Goal: Task Accomplishment & Management: Use online tool/utility

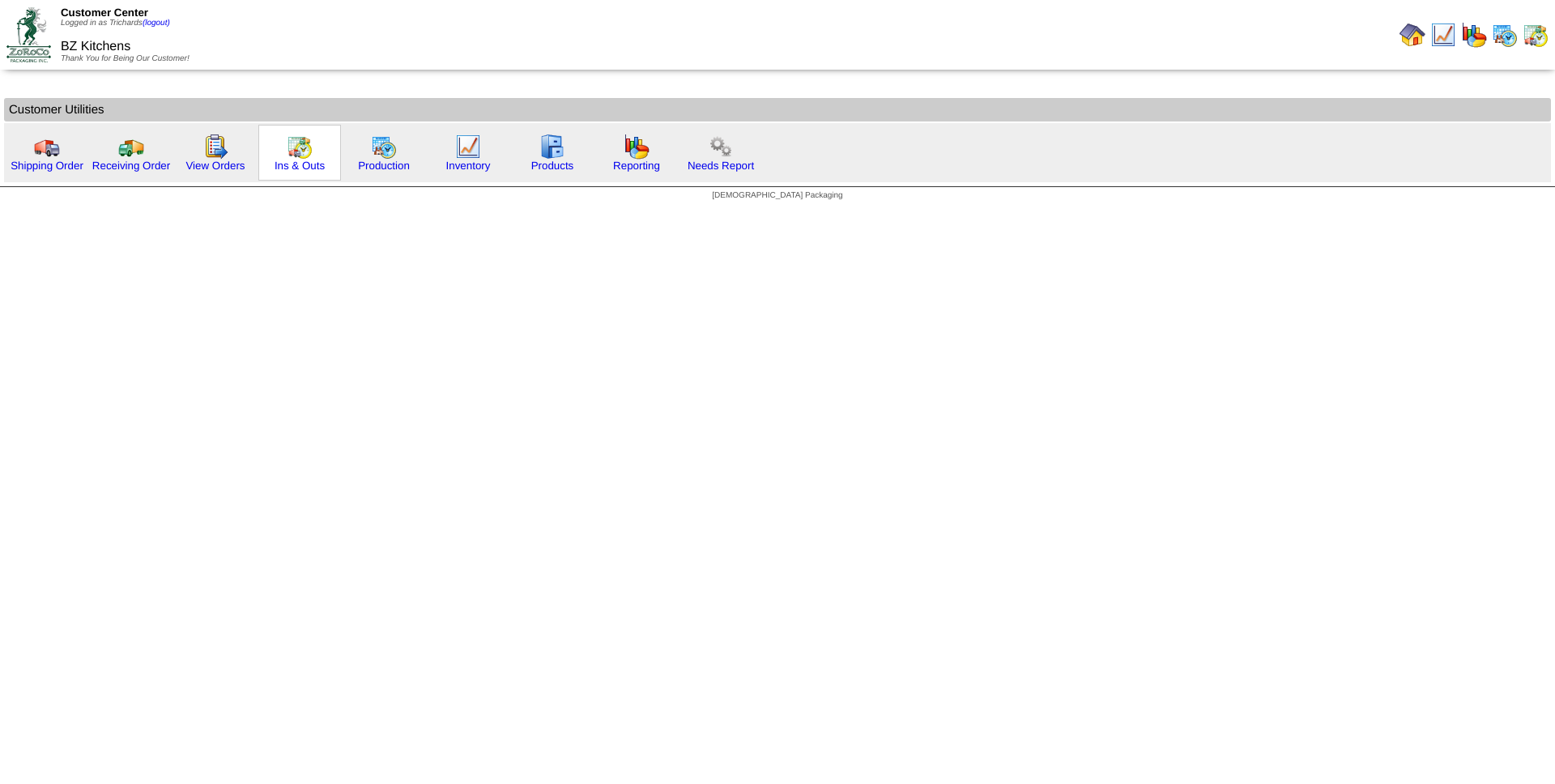
click at [305, 141] on img at bounding box center [299, 146] width 26 height 26
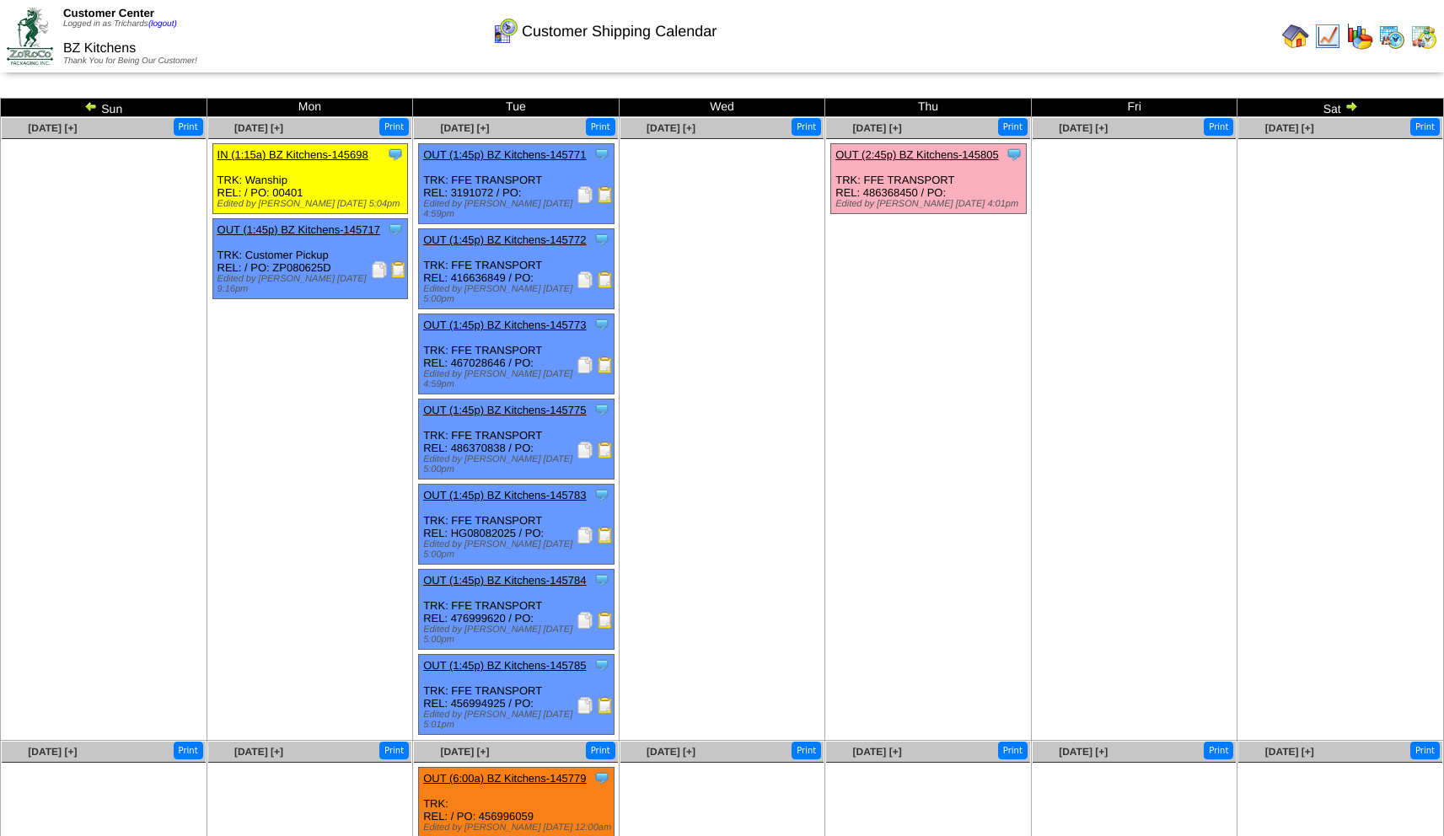
click at [468, 194] on div "Clone Item OUT (1:45p) BZ Kitchens-145771 BZ Kitchens ScheduleID: 145771 60 CS:…" at bounding box center [517, 184] width 196 height 80
copy div "3191072"
click at [588, 192] on img at bounding box center [585, 194] width 17 height 17
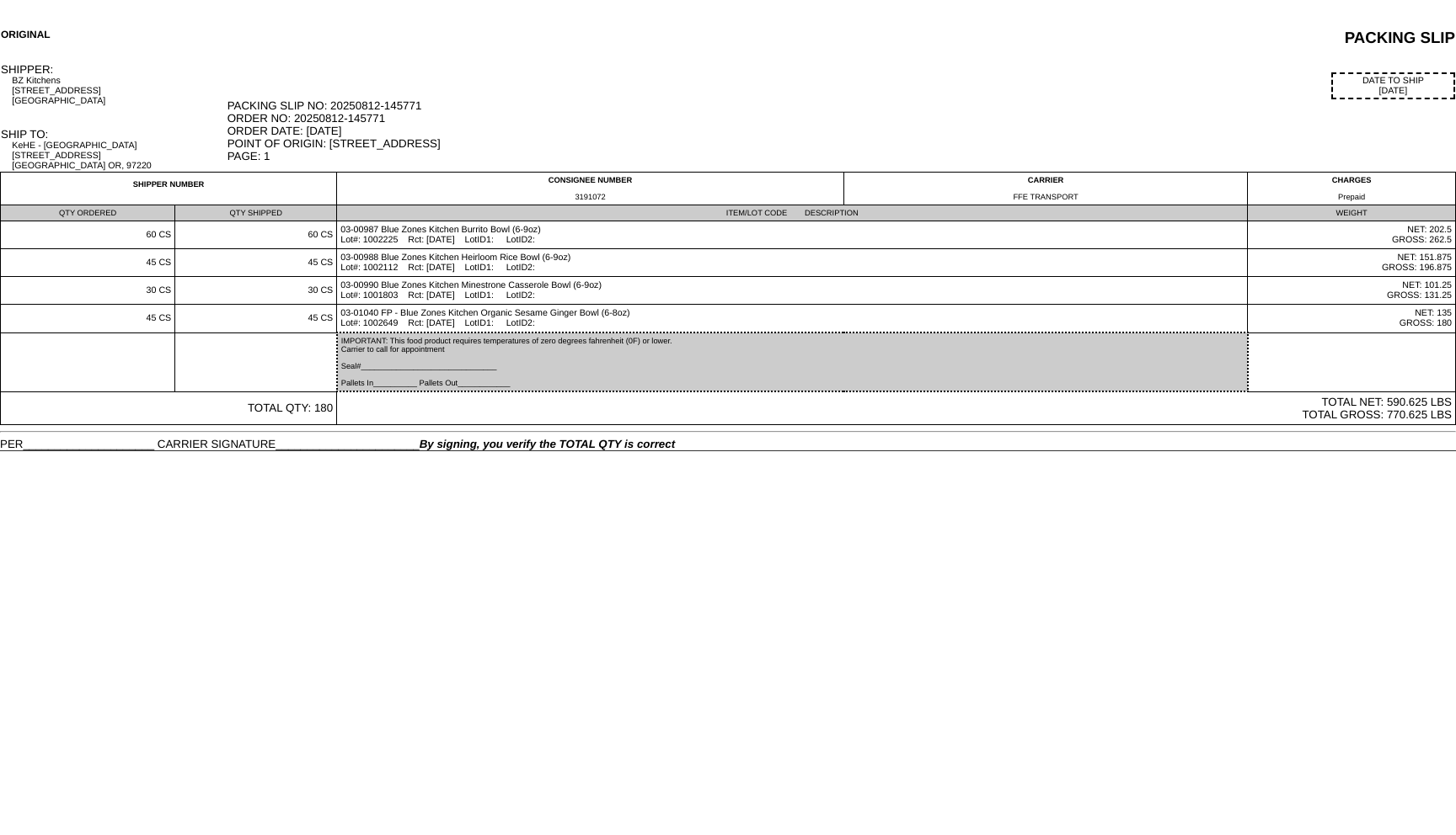
click at [717, 67] on td "DATE TO SHIP 08/12/25 PACKING SLIP NO: 20250812-145771 ORDER NO: 20250812-14577…" at bounding box center [841, 117] width 1229 height 110
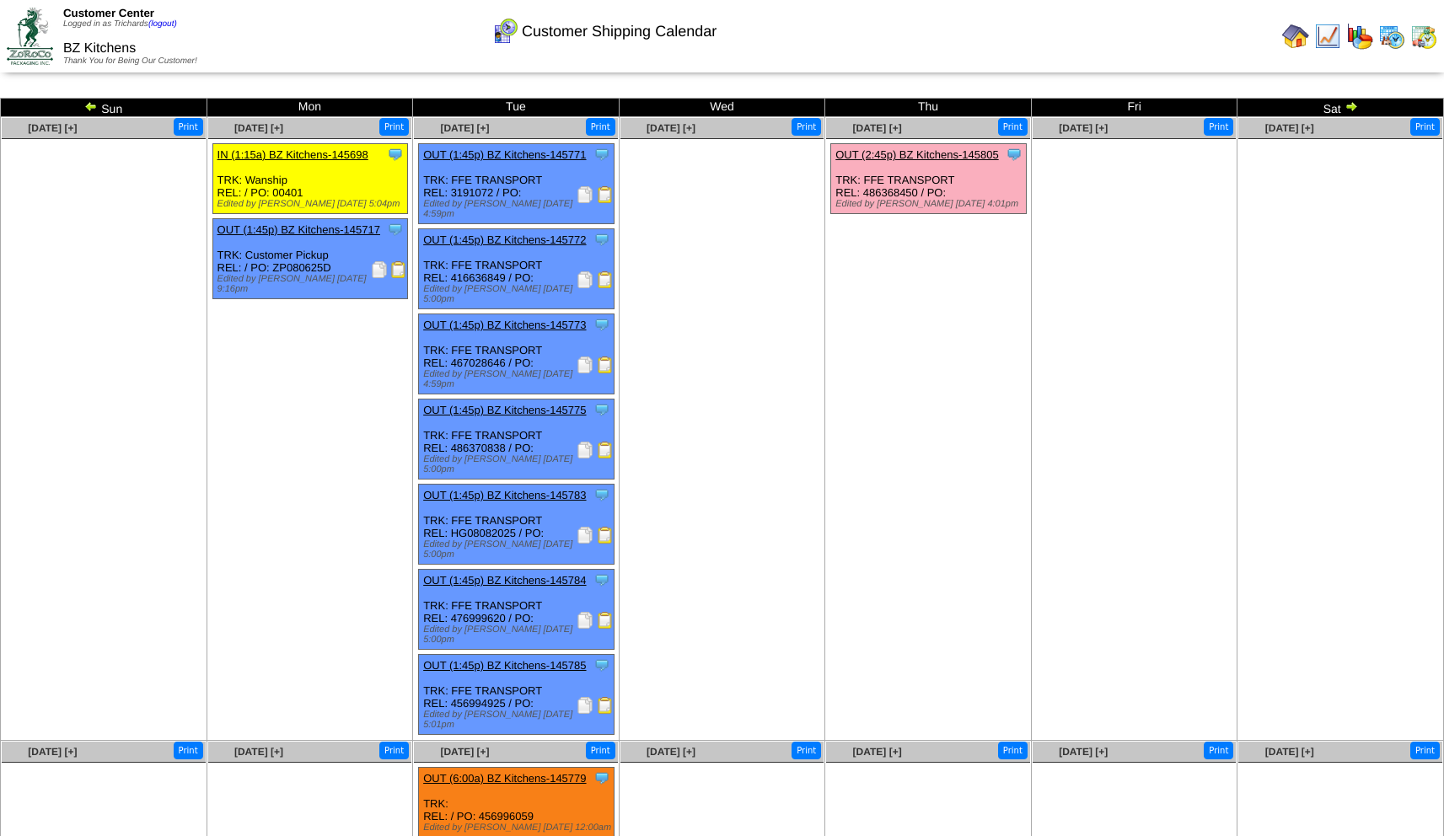
click at [488, 273] on div "Clone Item OUT (1:45p) BZ Kitchens-145772 BZ Kitchens ScheduleID: 145772 75 CS:…" at bounding box center [517, 269] width 196 height 80
copy div "416636849"
click at [583, 276] on img at bounding box center [585, 279] width 17 height 17
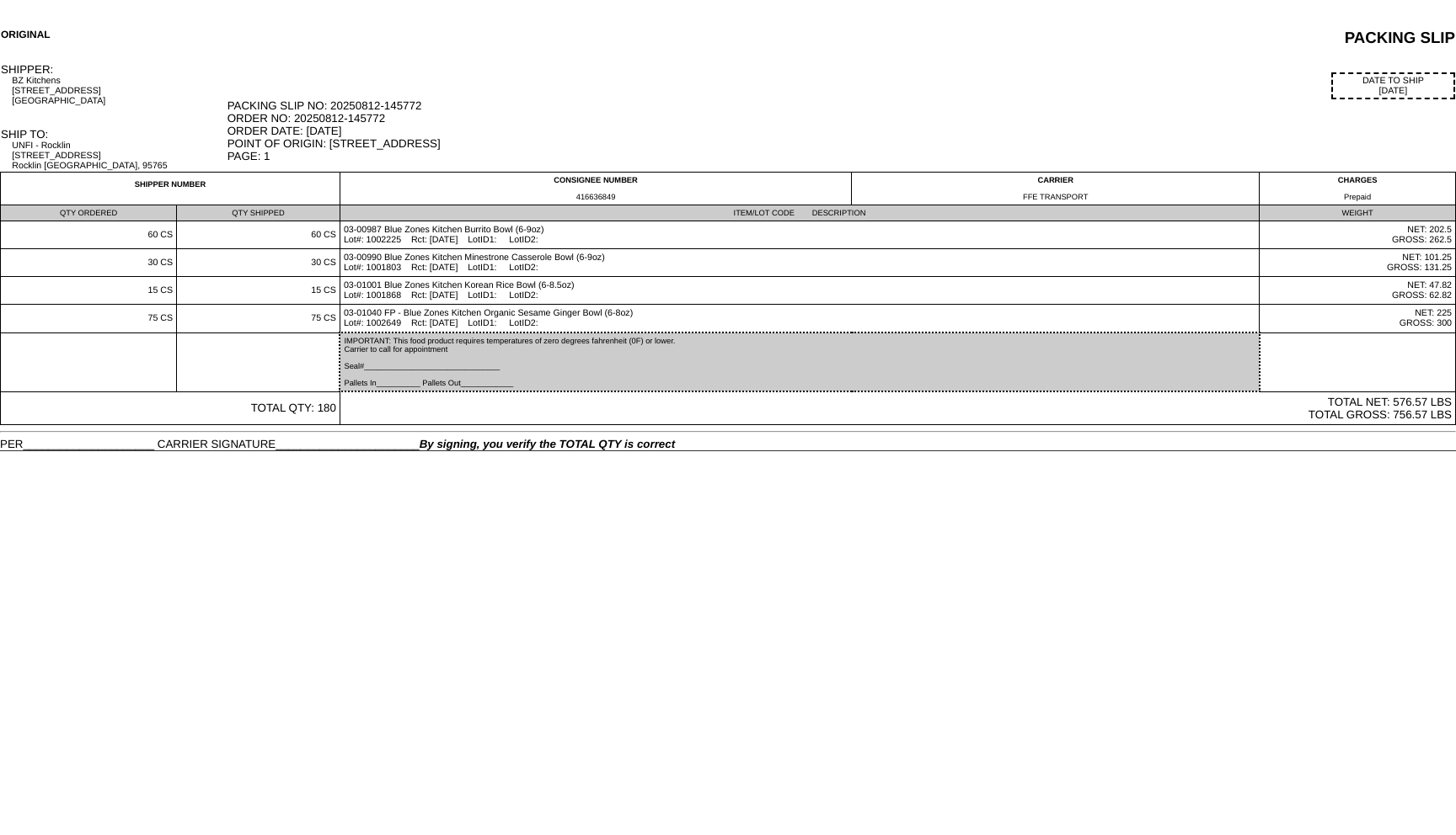
click at [753, 106] on div "PACKING SLIP NO: 20250812-145772 ORDER NO: 20250812-145772 ORDER DATE: 08/12/25…" at bounding box center [841, 130] width 1227 height 63
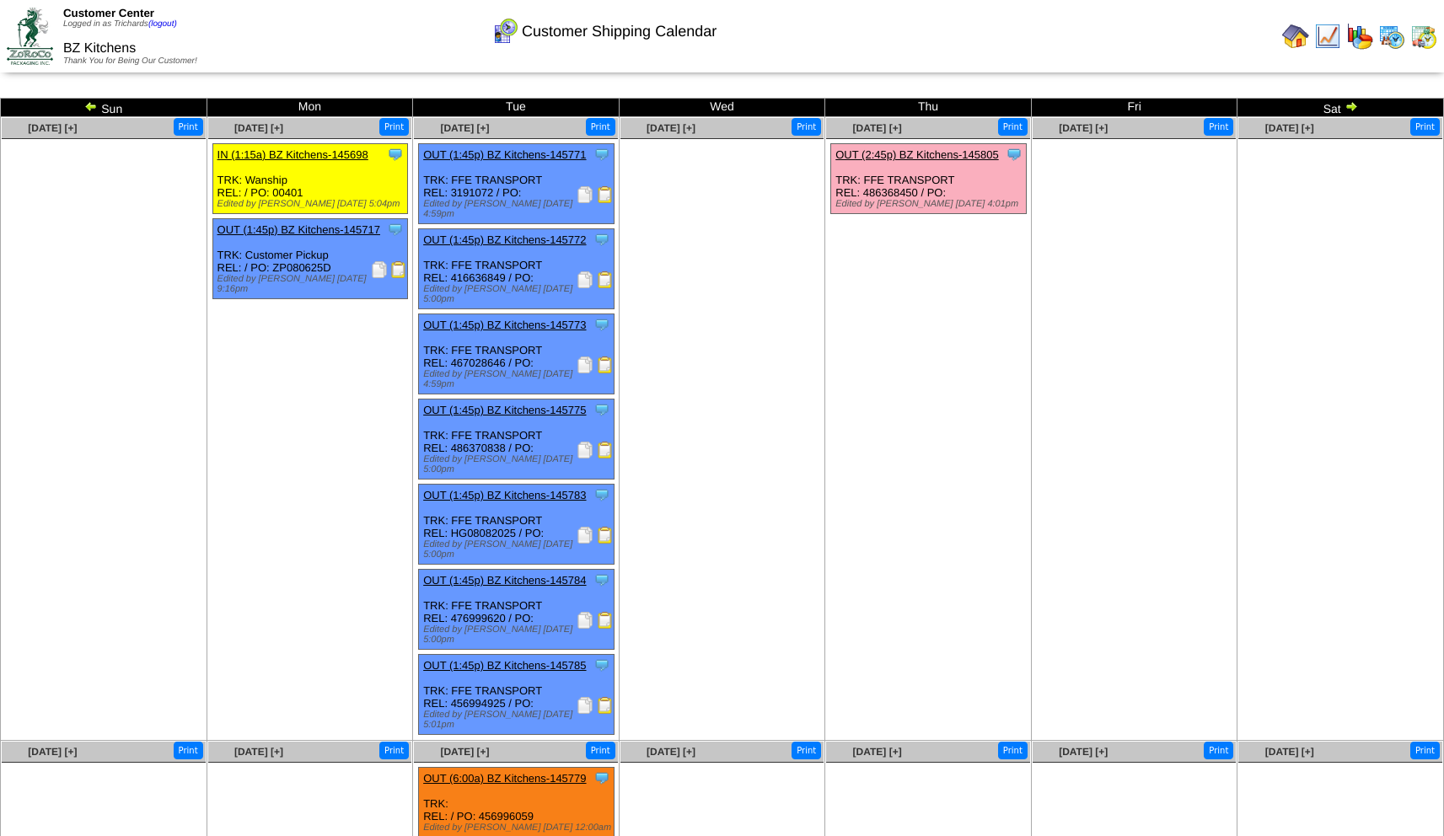
click at [486, 348] on div "Clone Item OUT (1:45p) BZ Kitchens-145773 BZ Kitchens ScheduleID: 145773 60 CS:…" at bounding box center [517, 354] width 196 height 80
copy div "467028646"
click at [586, 357] on img at bounding box center [585, 365] width 17 height 17
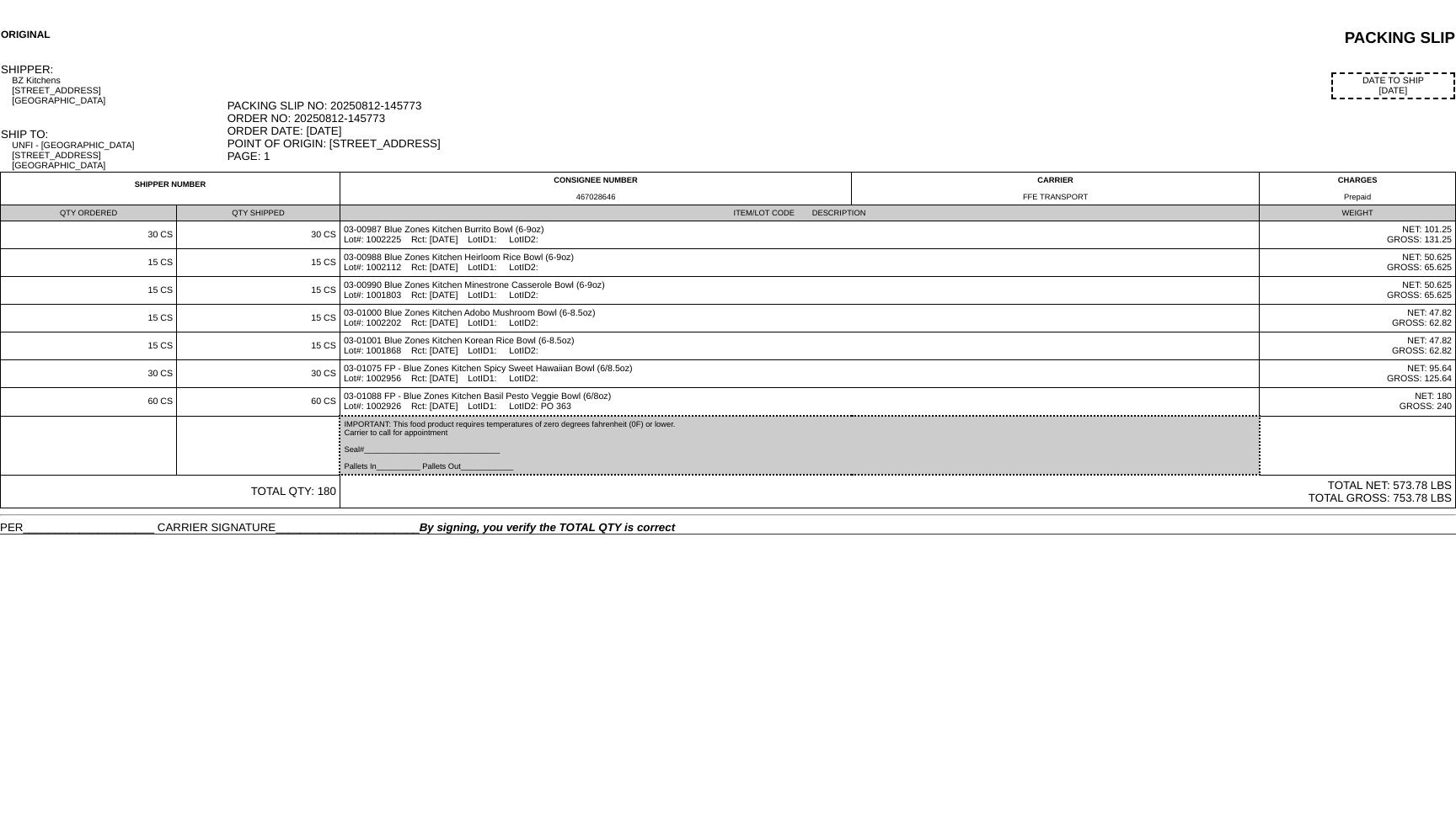
click at [825, 68] on td "DATE TO SHIP 08/12/25 PACKING SLIP NO: 20250812-145773 ORDER NO: 20250812-14577…" at bounding box center [841, 117] width 1229 height 110
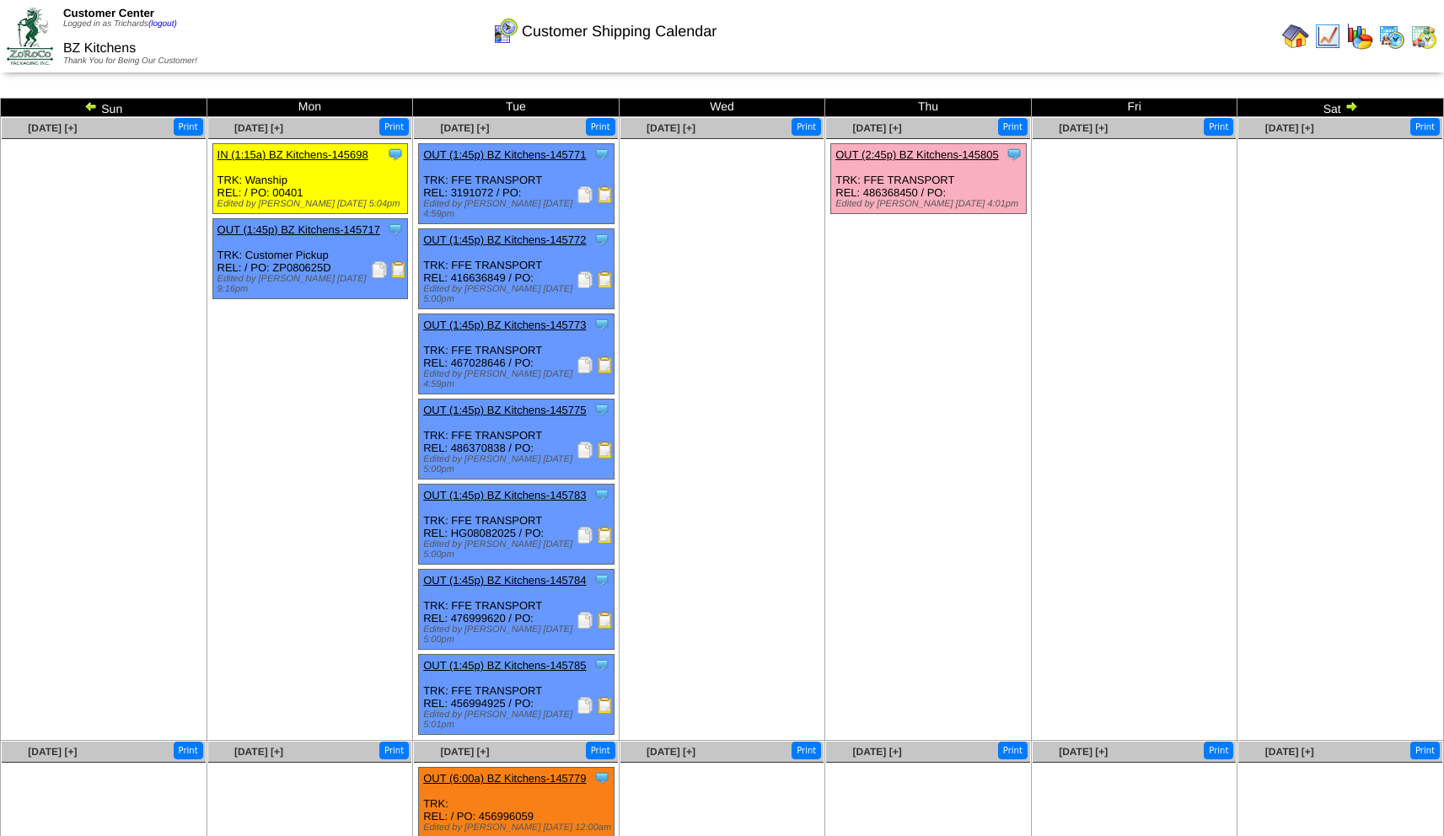
click at [491, 428] on div "Clone Item OUT (1:45p) BZ Kitchens-145775 BZ Kitchens ScheduleID: 145775 90 CS:…" at bounding box center [517, 440] width 196 height 80
click at [587, 442] on img at bounding box center [585, 450] width 17 height 17
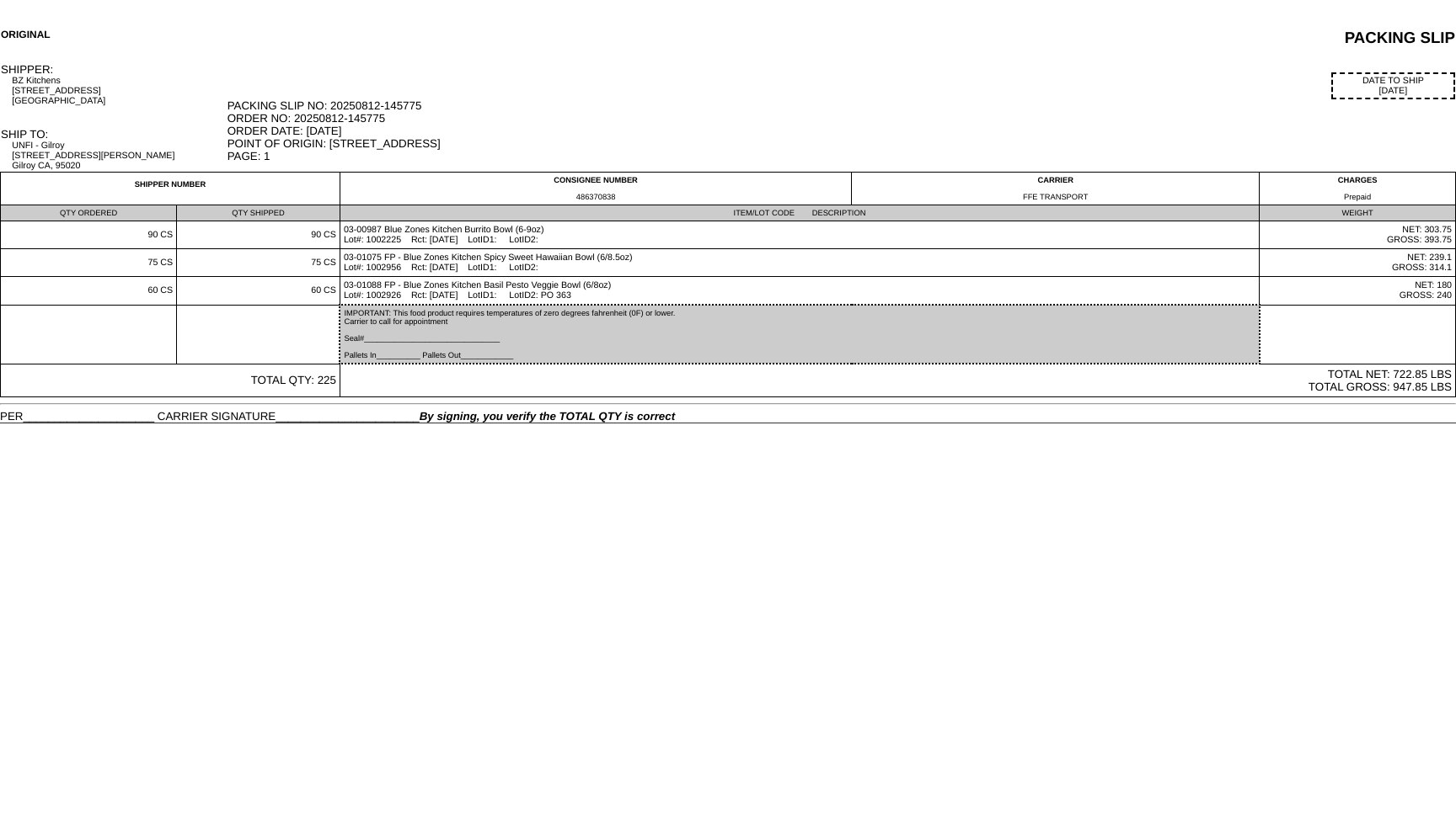
click at [812, 57] on div "ORIGINAL PACKING SLIP SHIPPER: BZ Kitchens [STREET_ADDRESS] DATE TO SHIP [DATE]…" at bounding box center [728, 225] width 1456 height 395
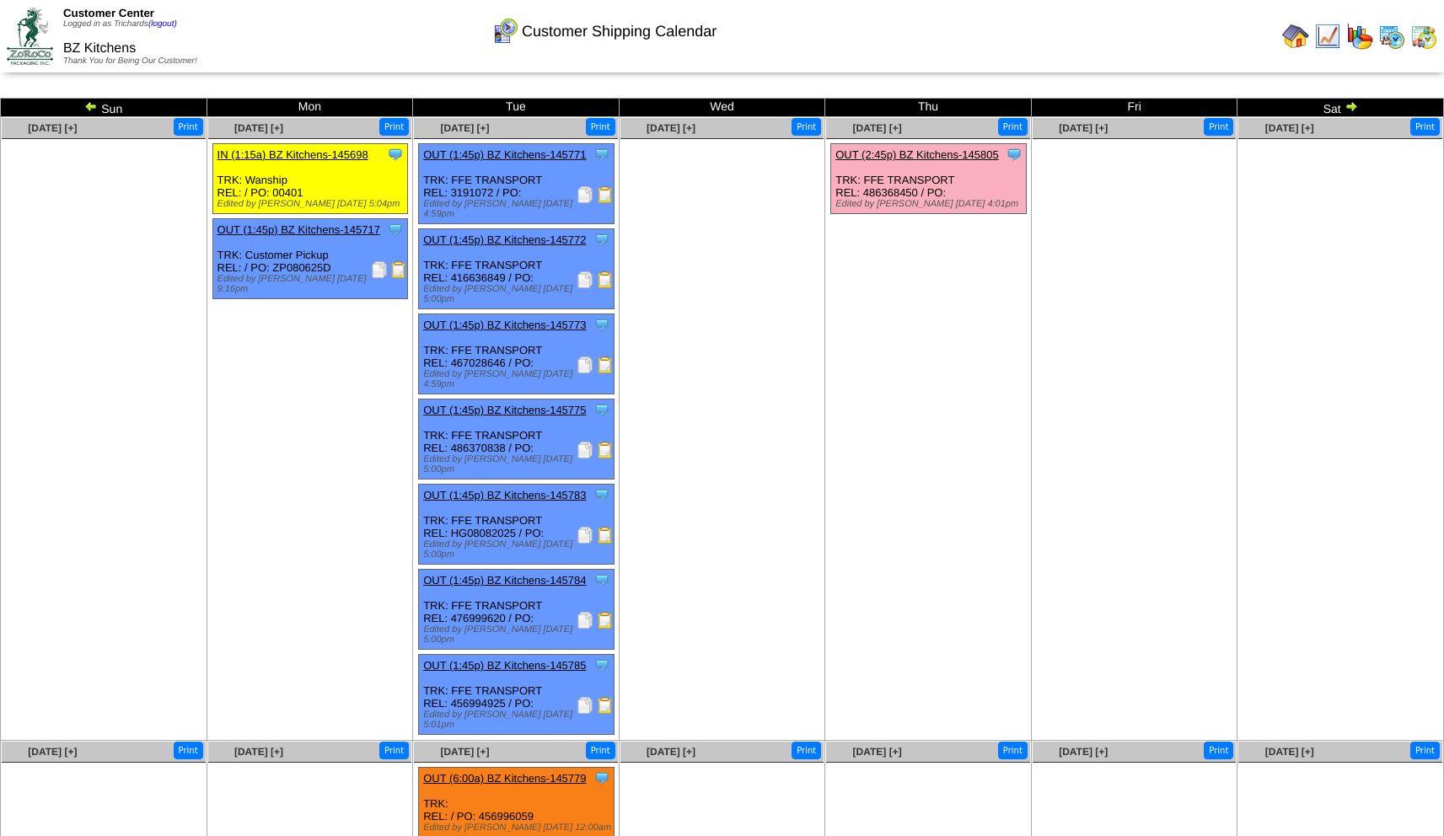
click at [584, 527] on img at bounding box center [585, 535] width 17 height 17
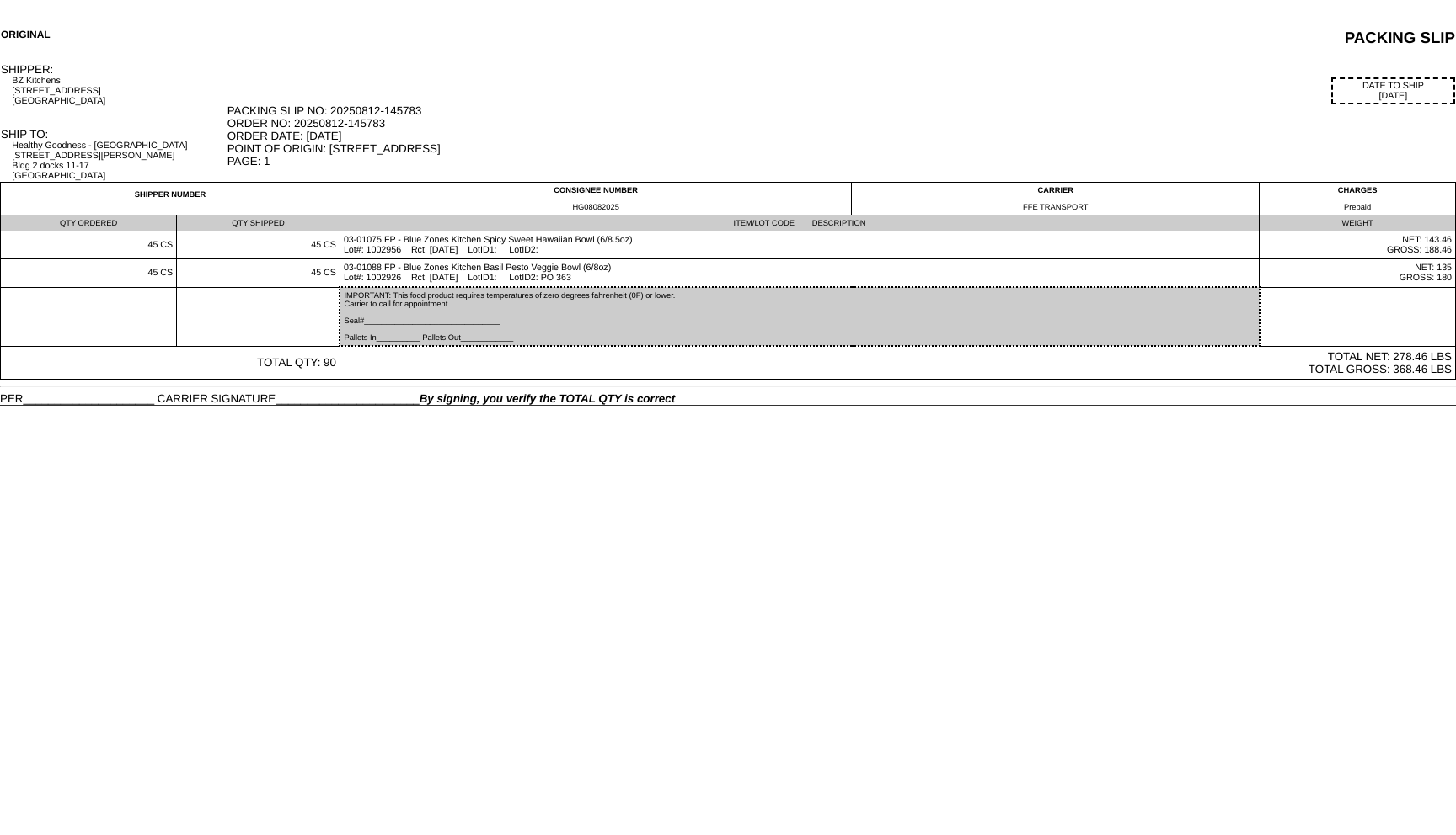
click at [773, 116] on div "PACKING SLIP NO: 20250812-145783 ORDER NO: 20250812-145783 ORDER DATE: [DATE] P…" at bounding box center [841, 136] width 1227 height 63
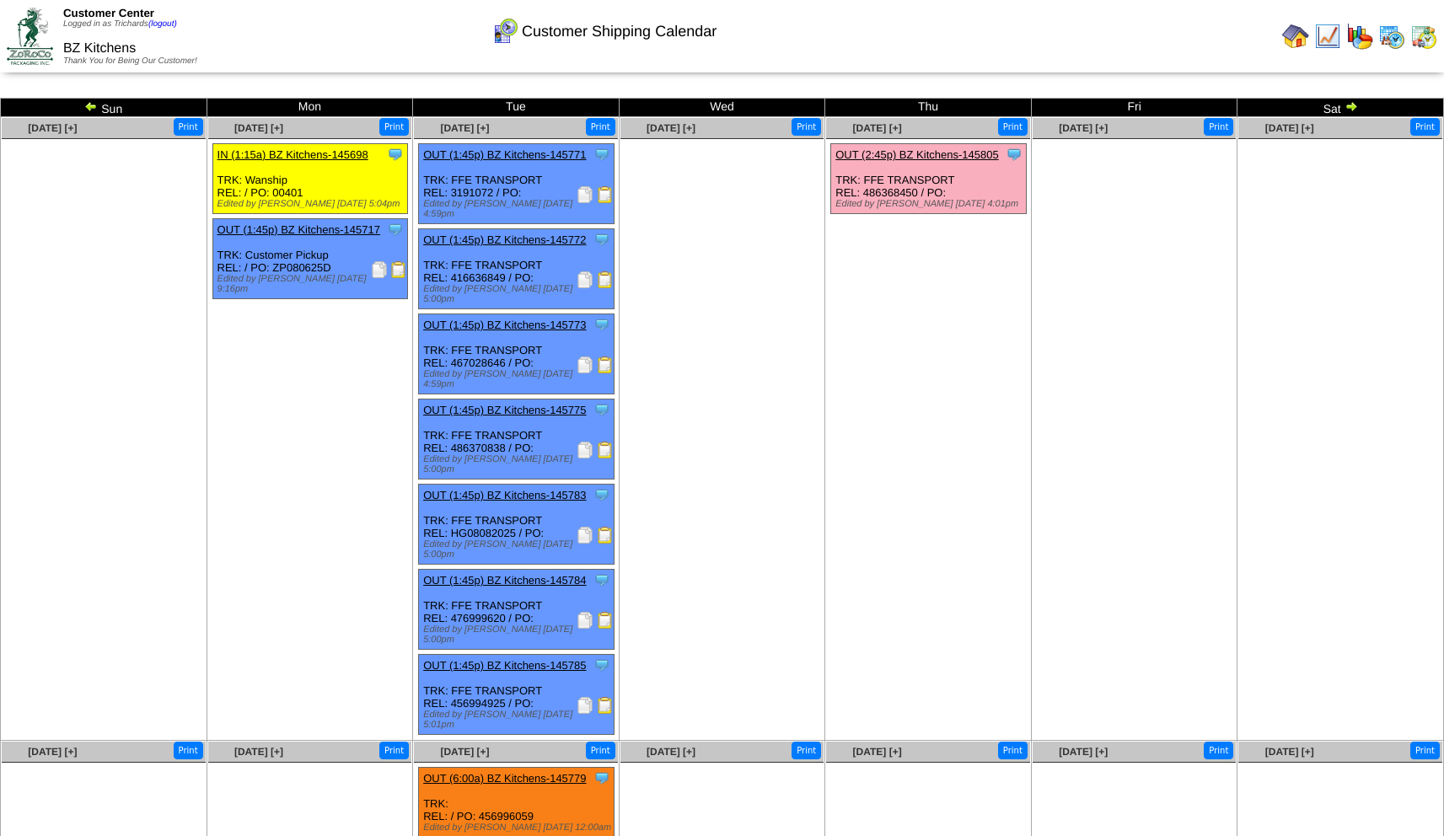
click at [490, 583] on div "Clone Item OUT (1:45p) BZ Kitchens-145784 BZ Kitchens ScheduleID: 145784 105 CS…" at bounding box center [517, 610] width 196 height 80
copy div "476999620"
click at [583, 612] on img at bounding box center [585, 620] width 17 height 17
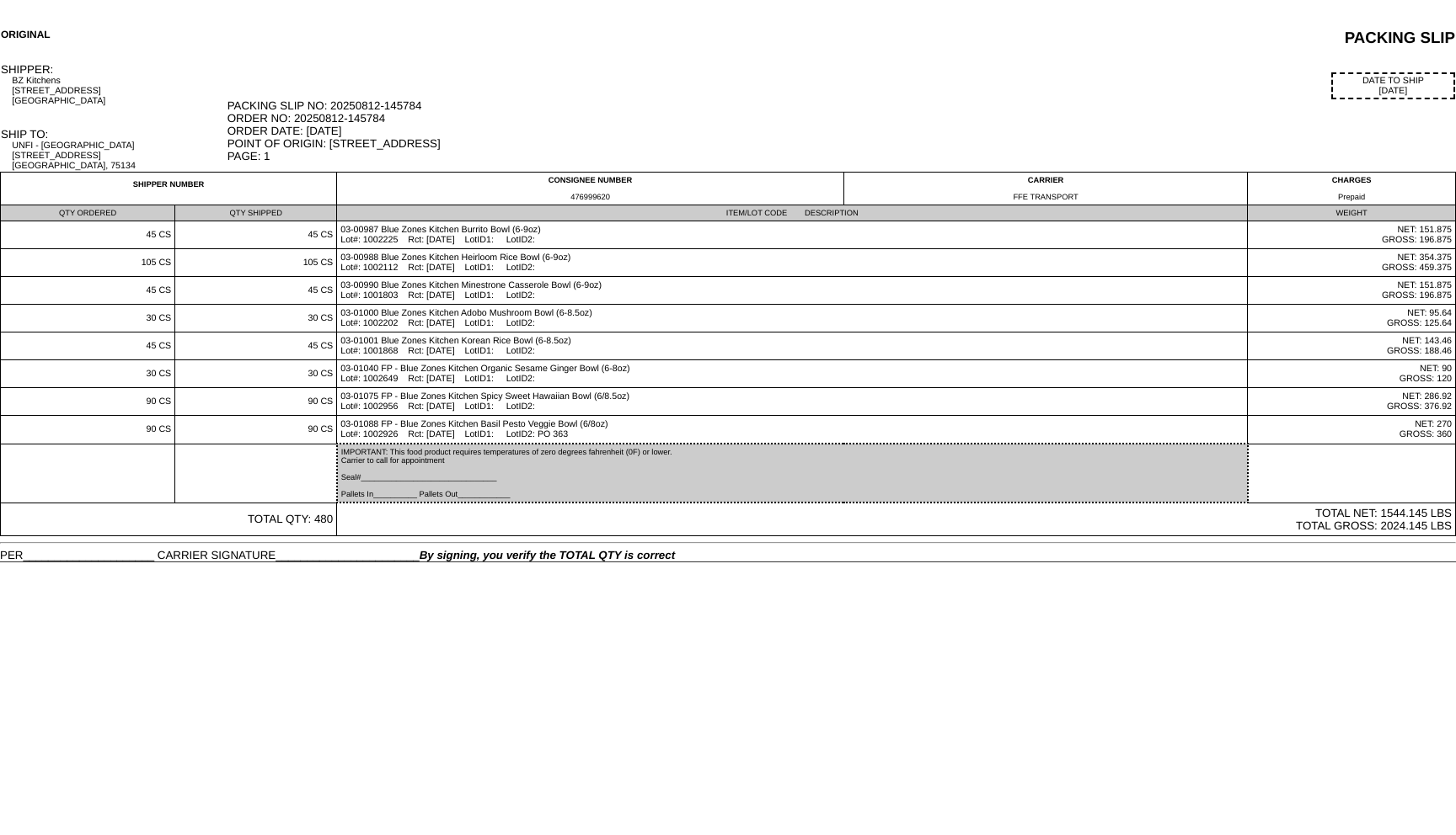
click at [902, 81] on div "DATE TO SHIP 08/12/25" at bounding box center [841, 85] width 1227 height 27
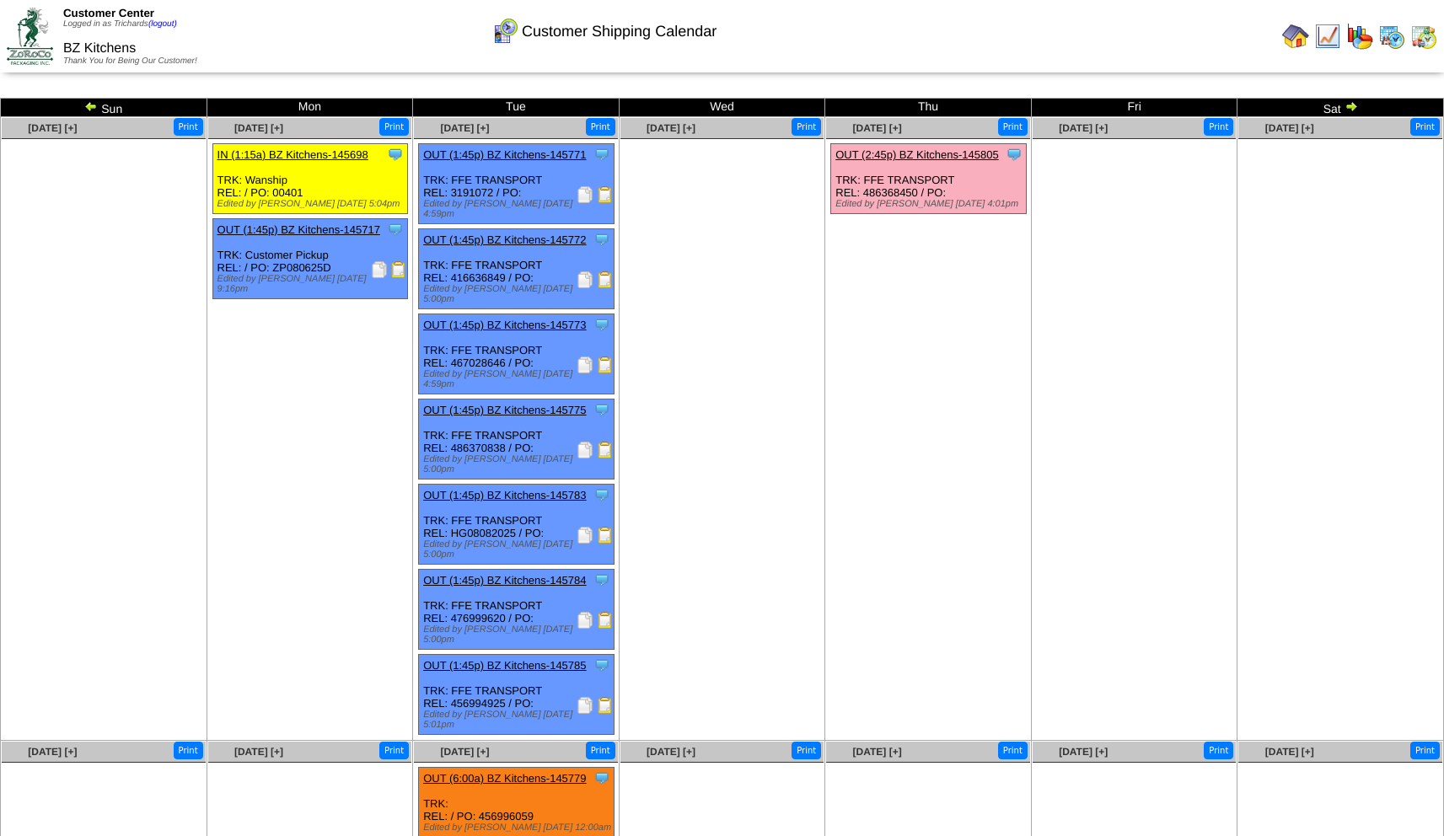
click at [477, 662] on div "Clone Item OUT (1:45p) BZ Kitchens-145785 BZ Kitchens ScheduleID: 145785 120 CS…" at bounding box center [517, 695] width 196 height 80
click at [586, 697] on img at bounding box center [585, 705] width 17 height 17
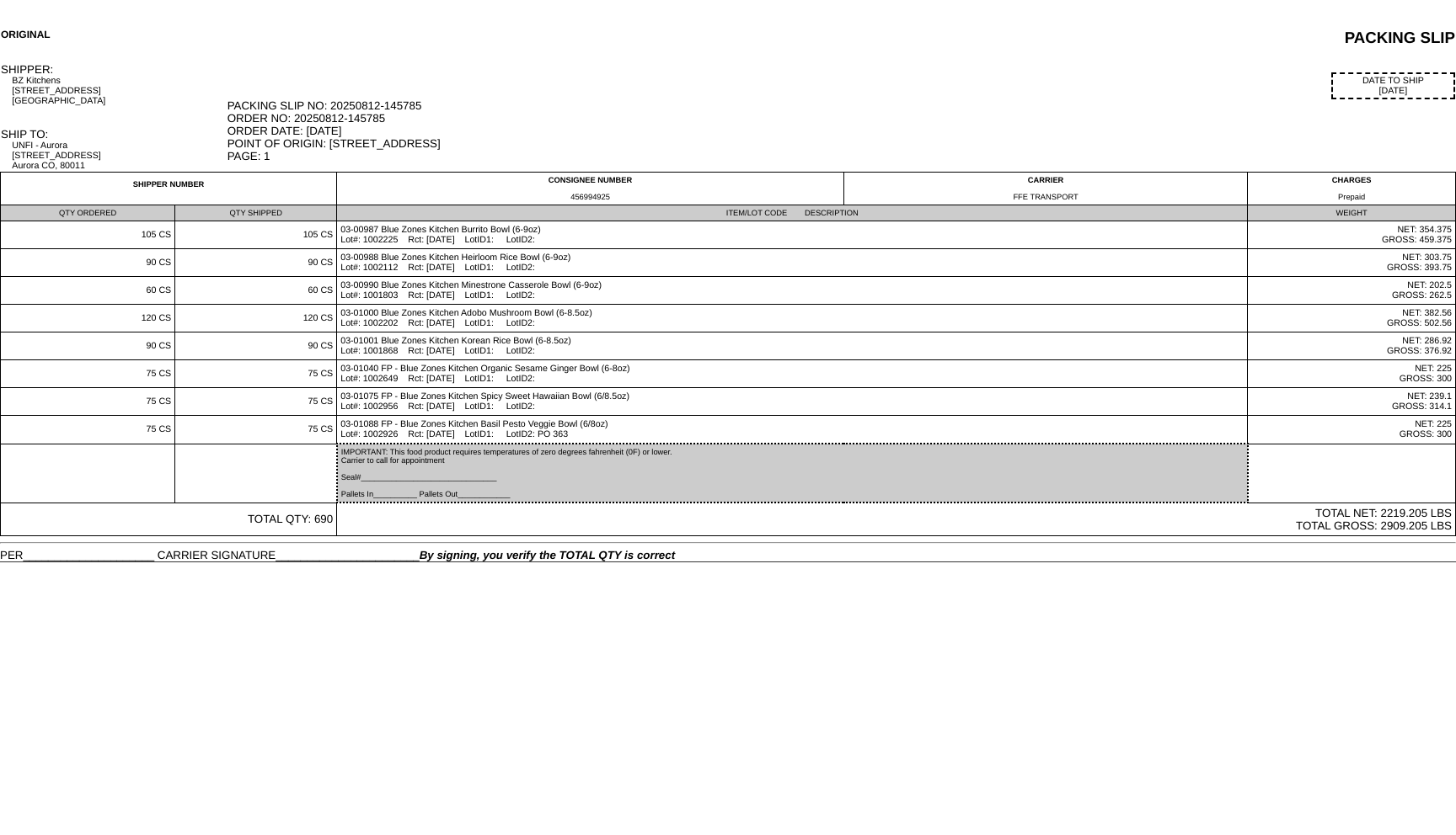
click at [961, 55] on div "ORIGINAL PACKING SLIP SHIPPER: BZ Kitchens [STREET_ADDRESS] DATE TO SHIP [DATE]…" at bounding box center [728, 295] width 1456 height 533
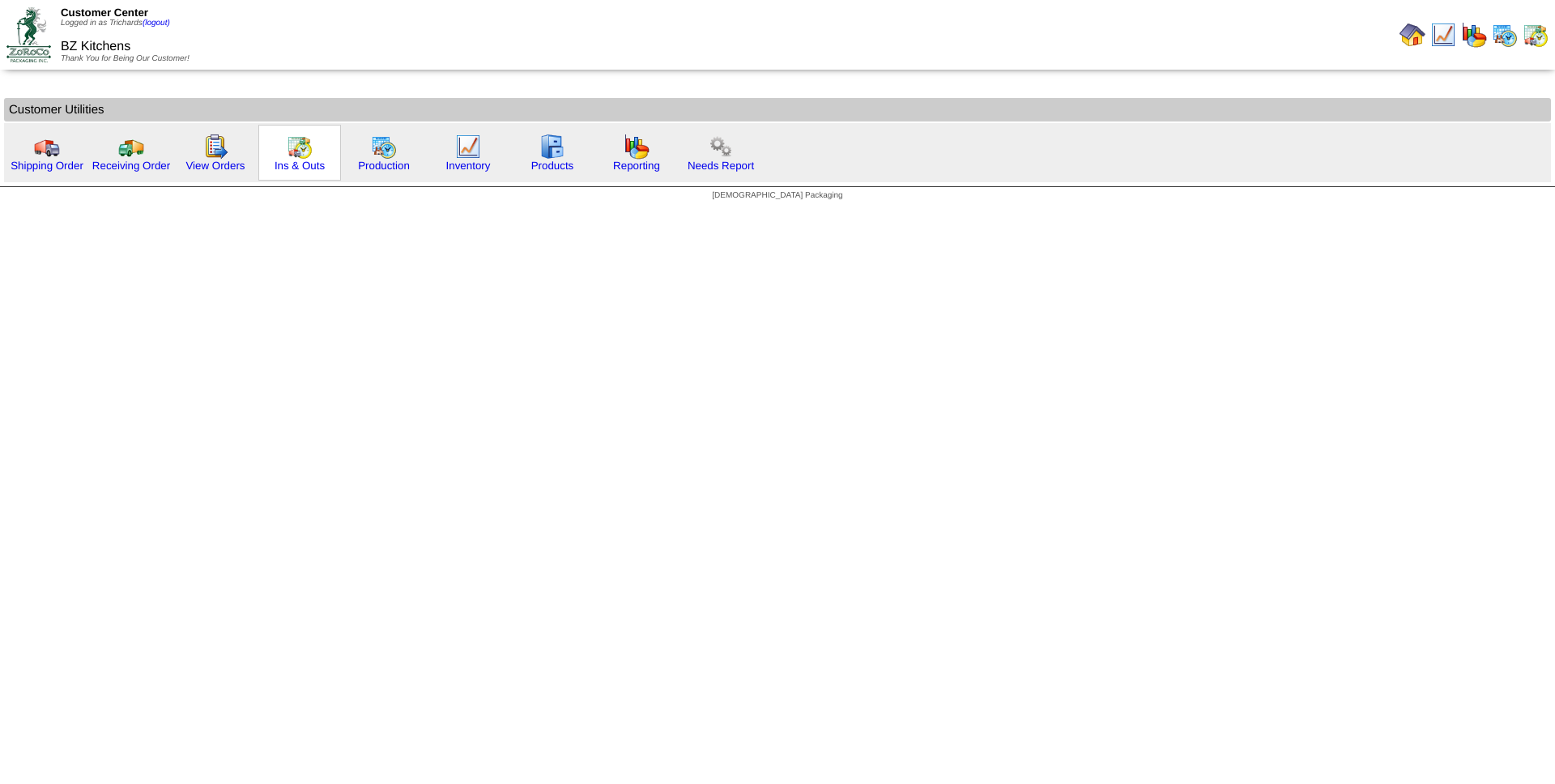
click at [310, 154] on img at bounding box center [299, 146] width 26 height 26
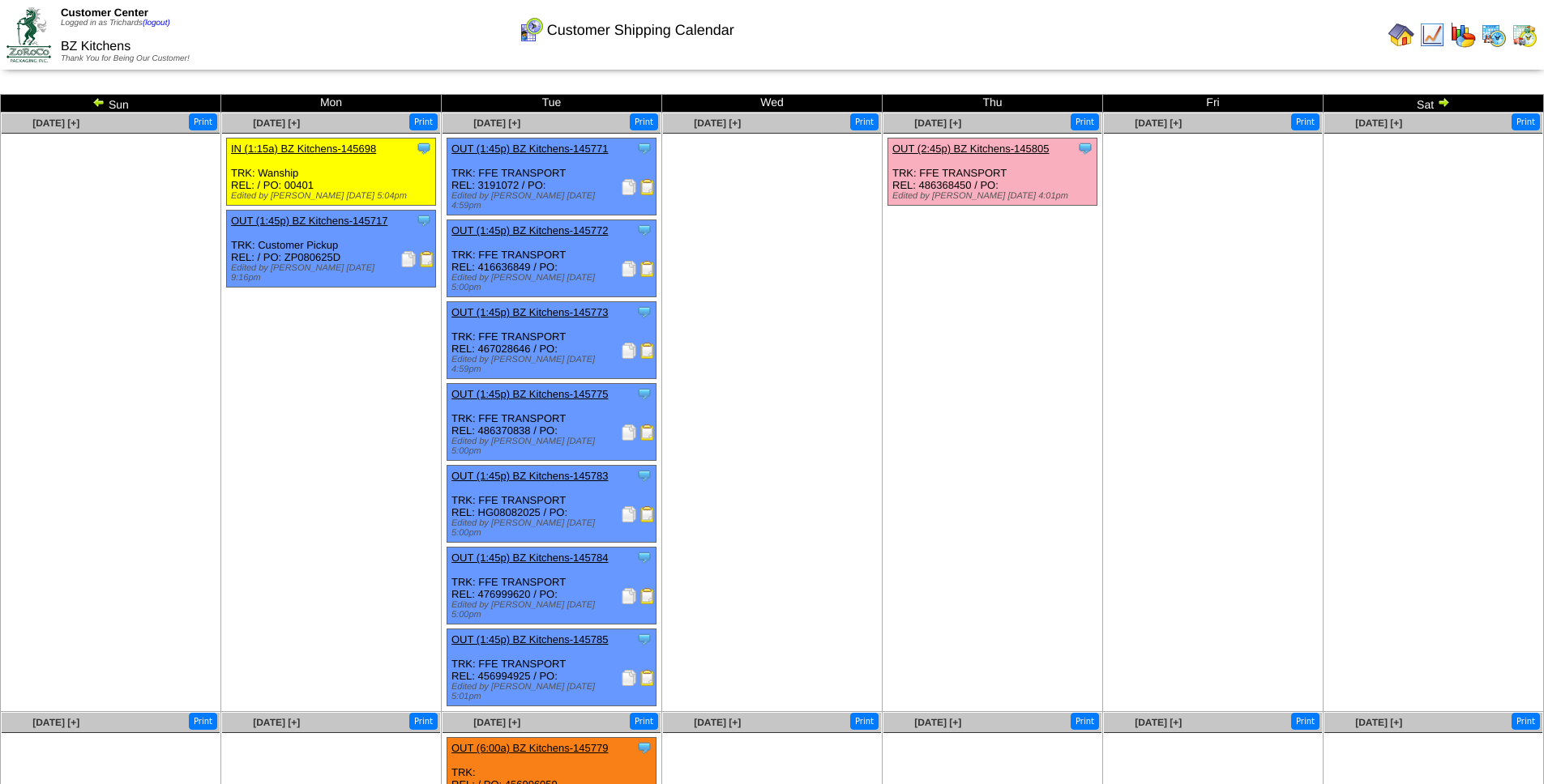
click at [96, 101] on img at bounding box center [98, 101] width 12 height 12
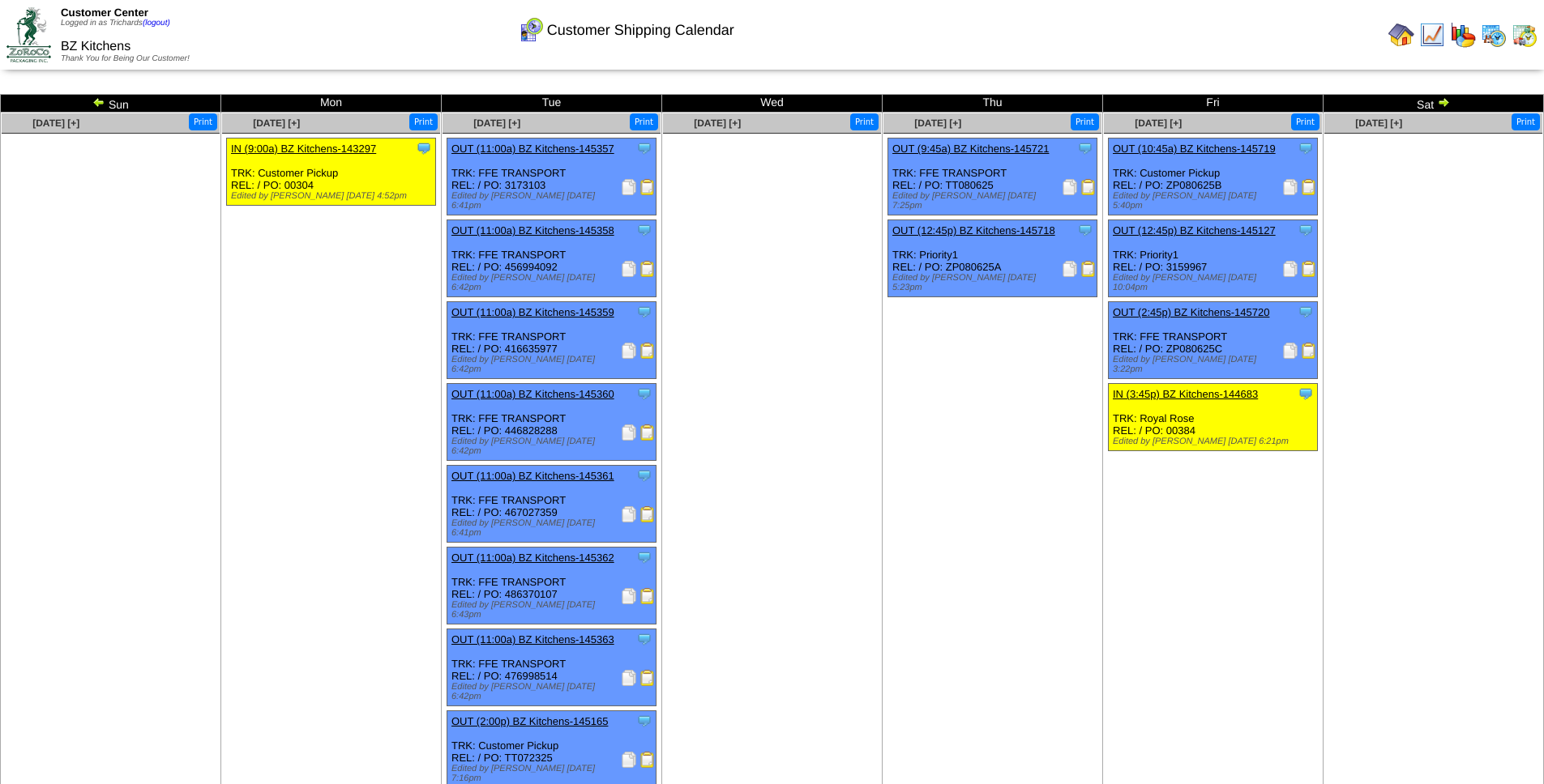
click at [632, 506] on img at bounding box center [629, 514] width 16 height 16
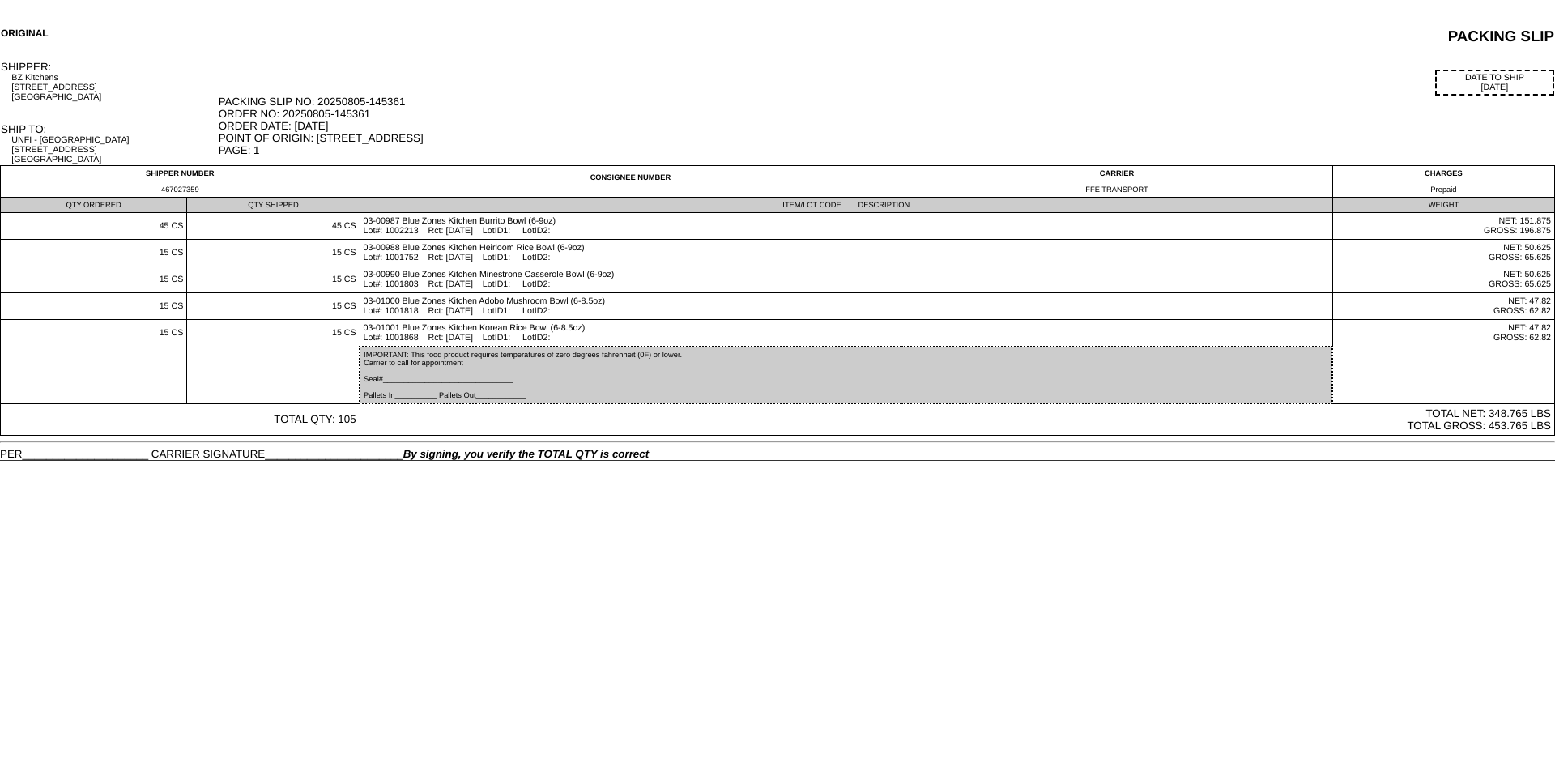
click at [809, 102] on div "PACKING SLIP NO: 20250805-145361 ORDER NO: 20250805-145361 ORDER DATE: 08/05/25…" at bounding box center [887, 125] width 1336 height 61
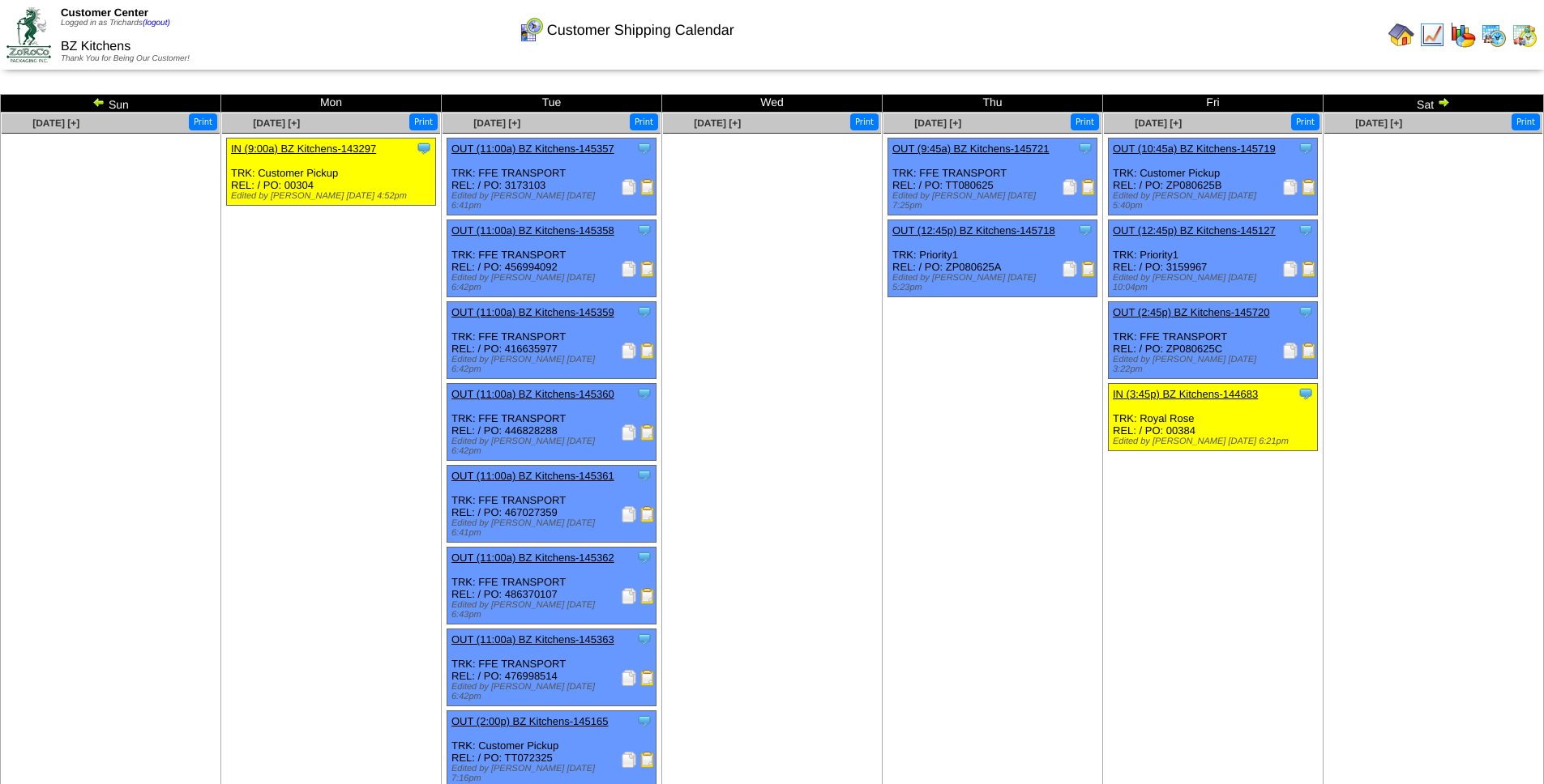
click at [627, 188] on img at bounding box center [629, 186] width 16 height 16
click at [627, 260] on img at bounding box center [629, 268] width 16 height 16
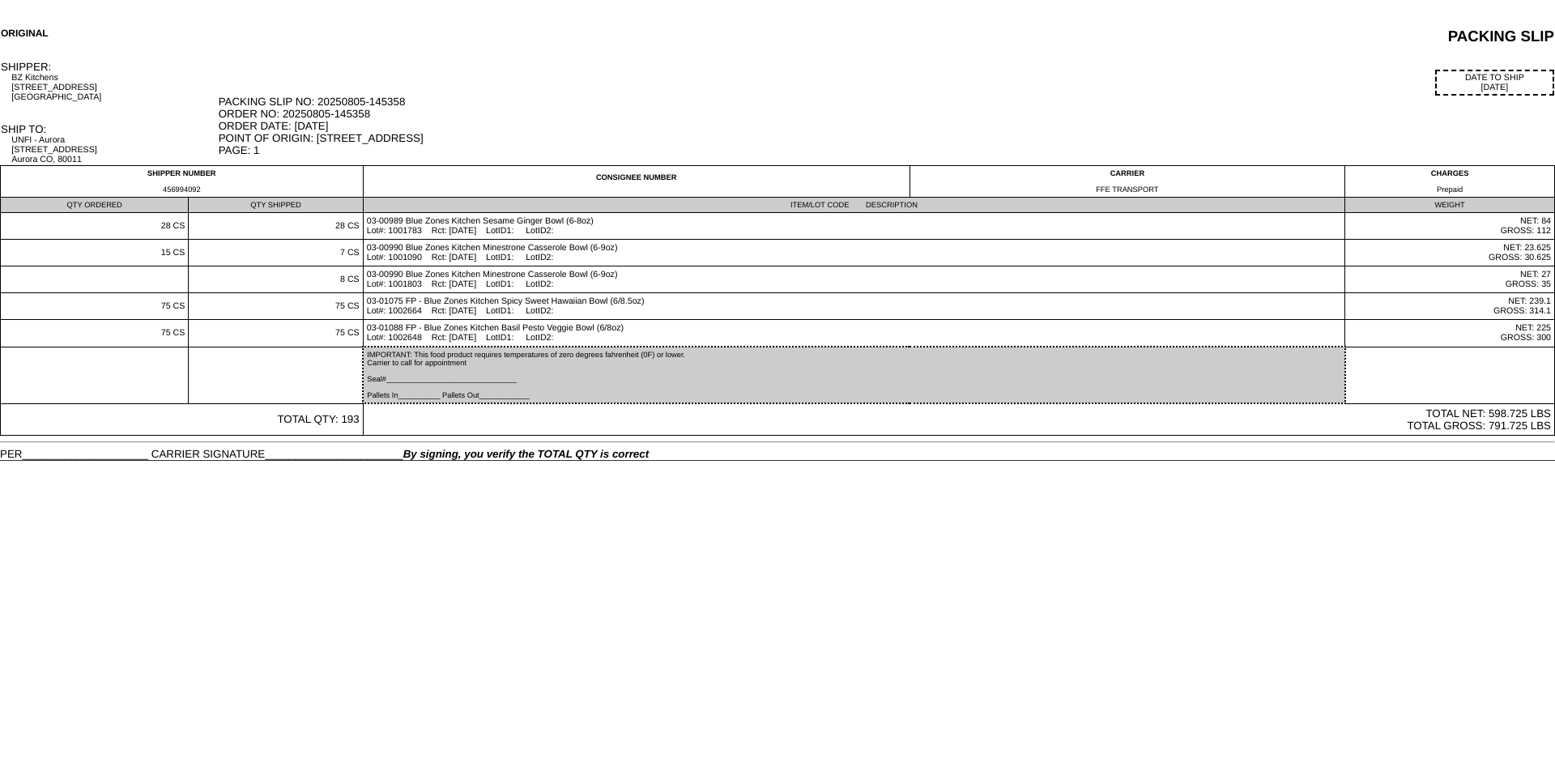
click at [904, 142] on div "PACKING SLIP NO: 20250805-145358 ORDER NO: 20250805-145358 ORDER DATE: 08/05/25…" at bounding box center [887, 125] width 1336 height 61
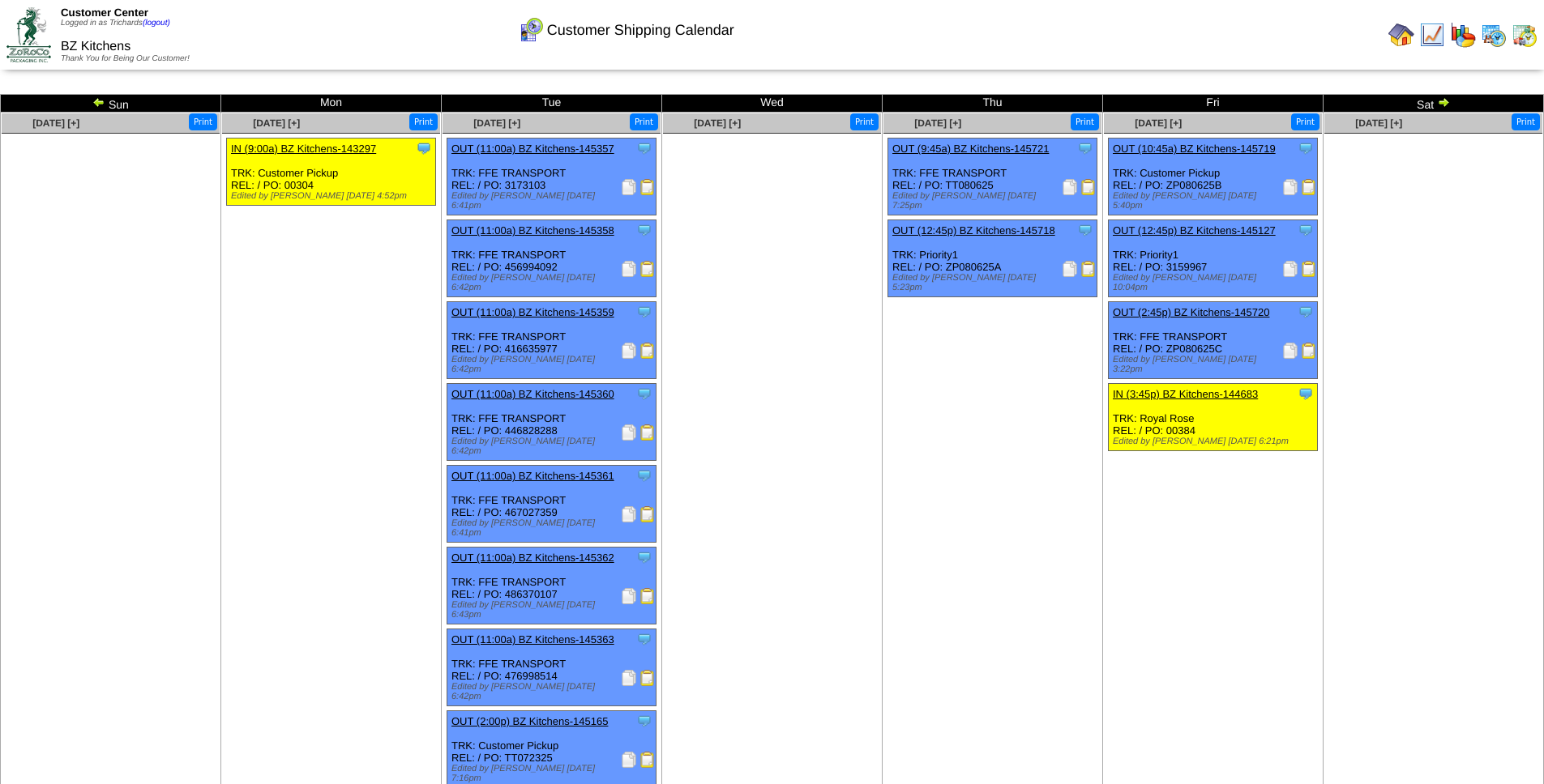
click at [628, 343] on img at bounding box center [629, 351] width 16 height 16
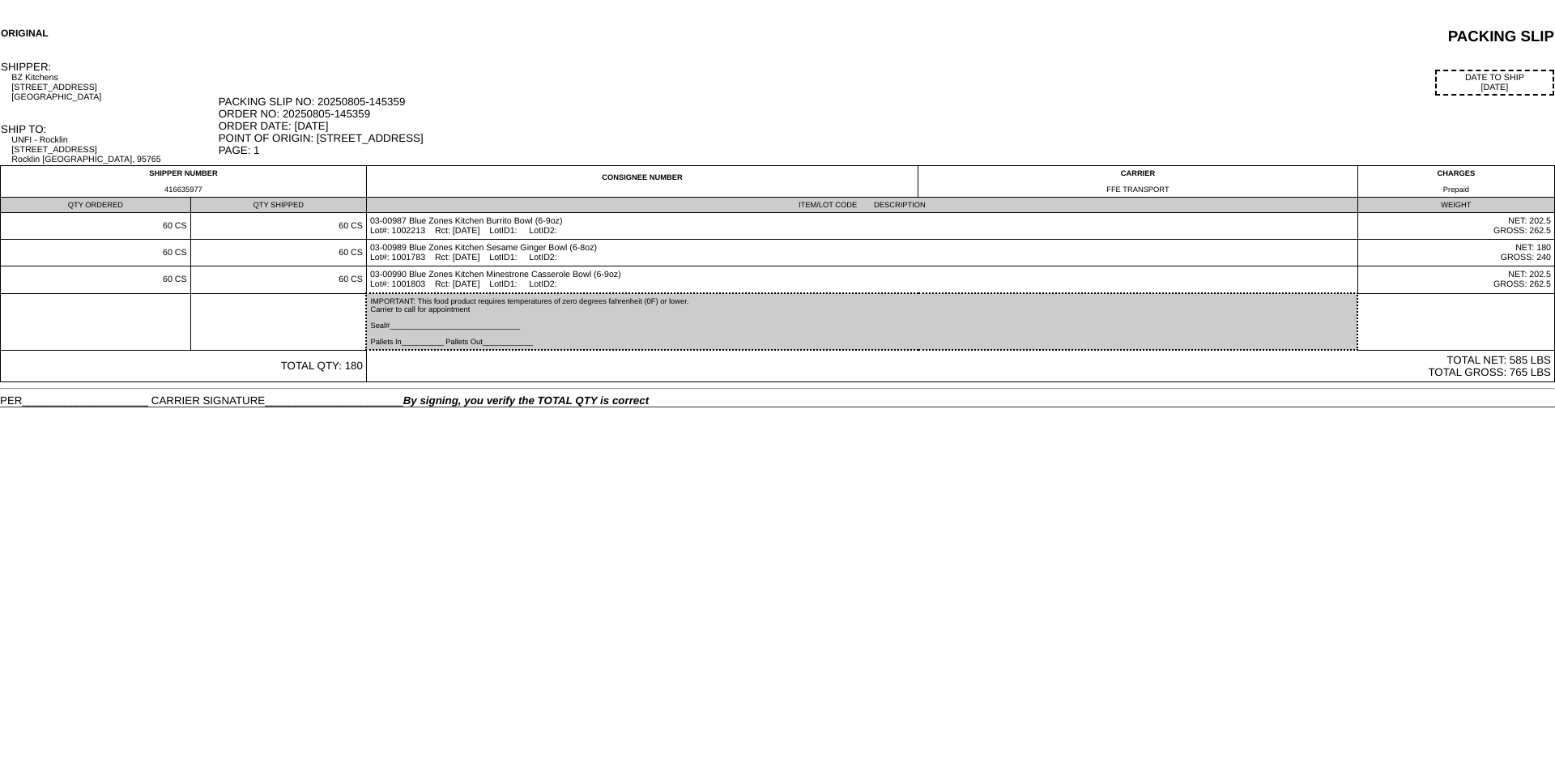
click at [938, 130] on div "PACKING SLIP NO: 20250805-145359 ORDER NO: 20250805-145359 ORDER DATE: [DATE] P…" at bounding box center [887, 125] width 1336 height 61
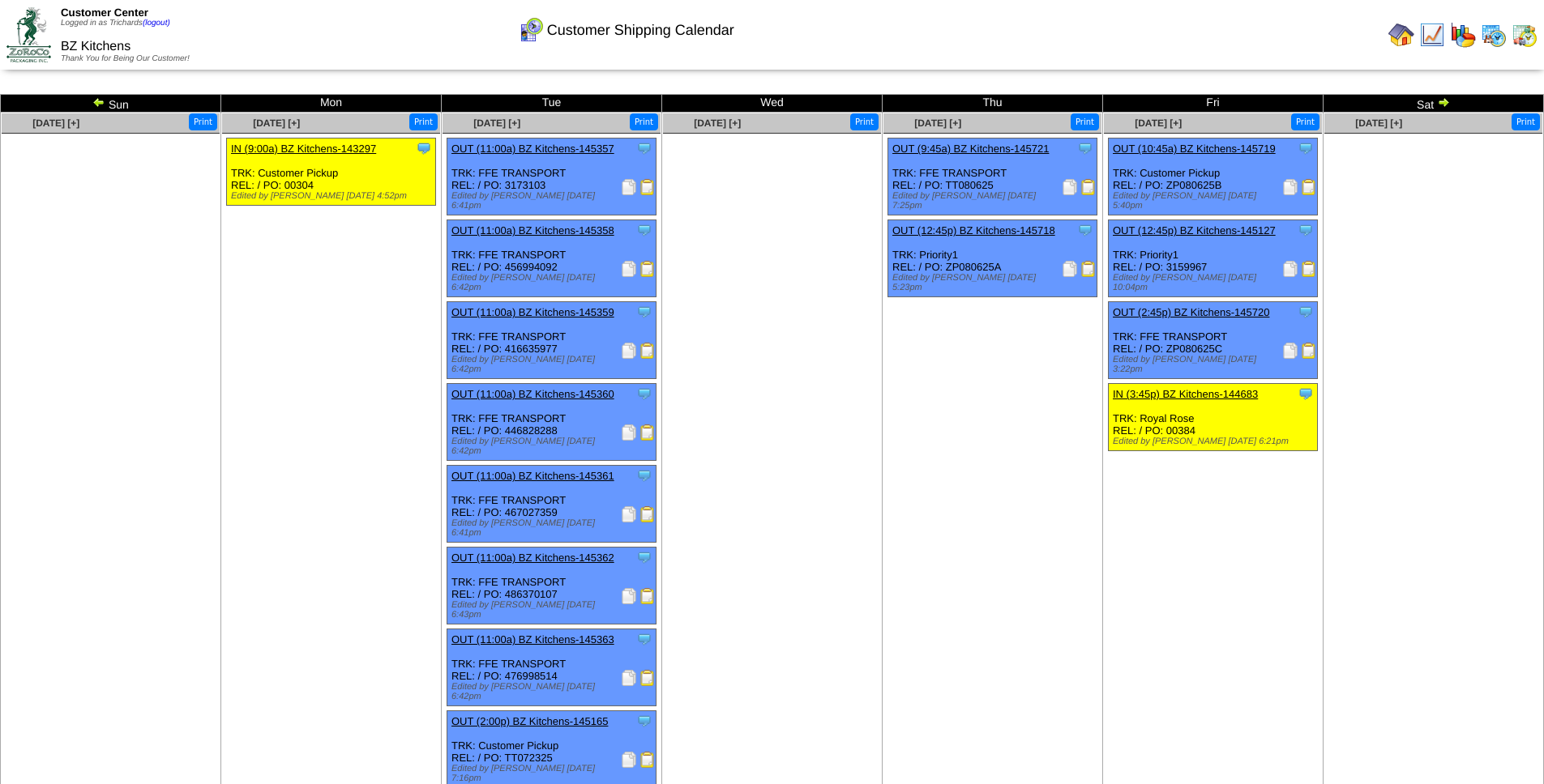
click at [627, 425] on img at bounding box center [629, 432] width 16 height 16
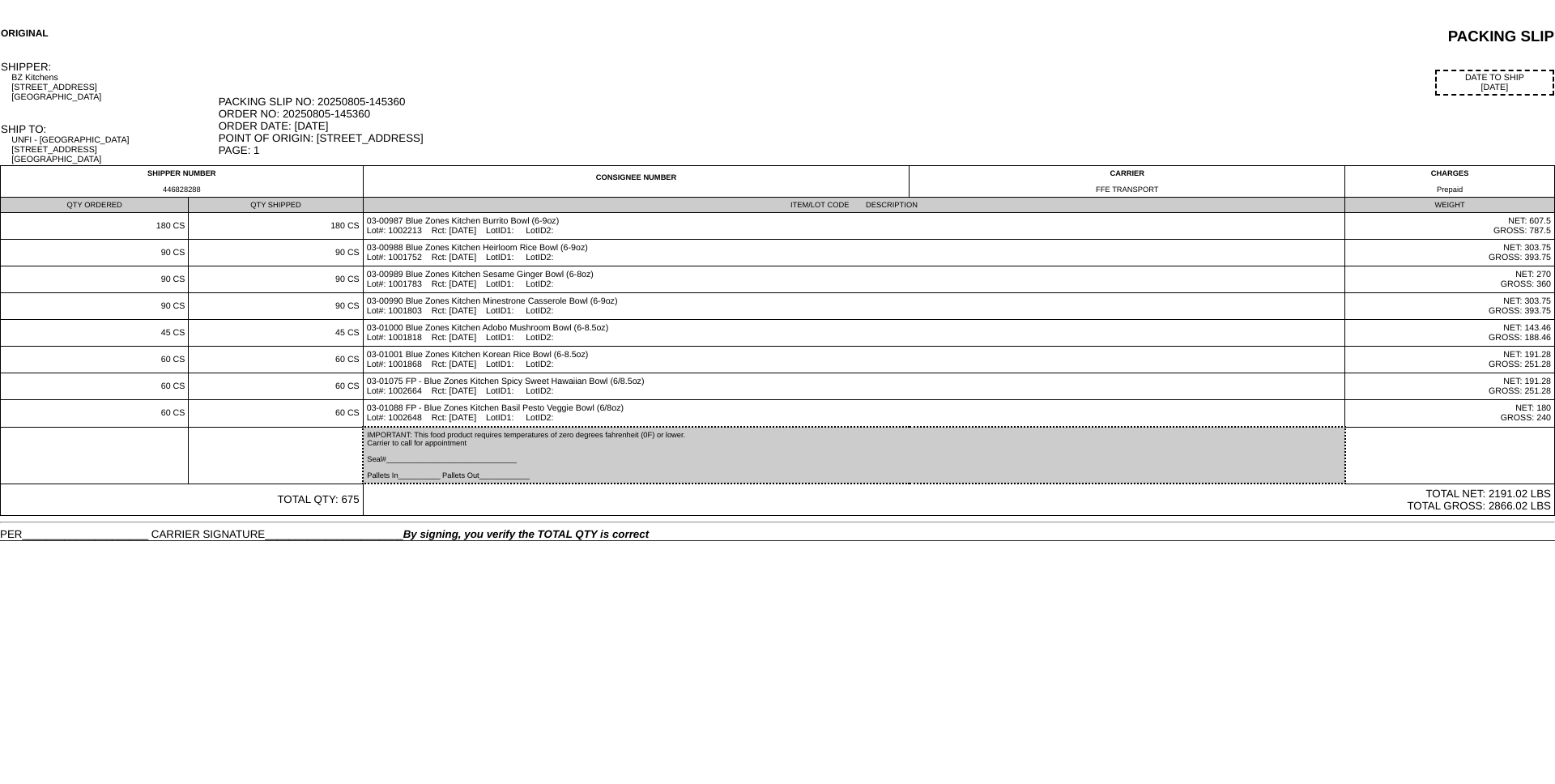
click at [942, 121] on div "PACKING SLIP NO: 20250805-145360 ORDER NO: 20250805-145360 ORDER DATE: 08/05/25…" at bounding box center [887, 125] width 1336 height 61
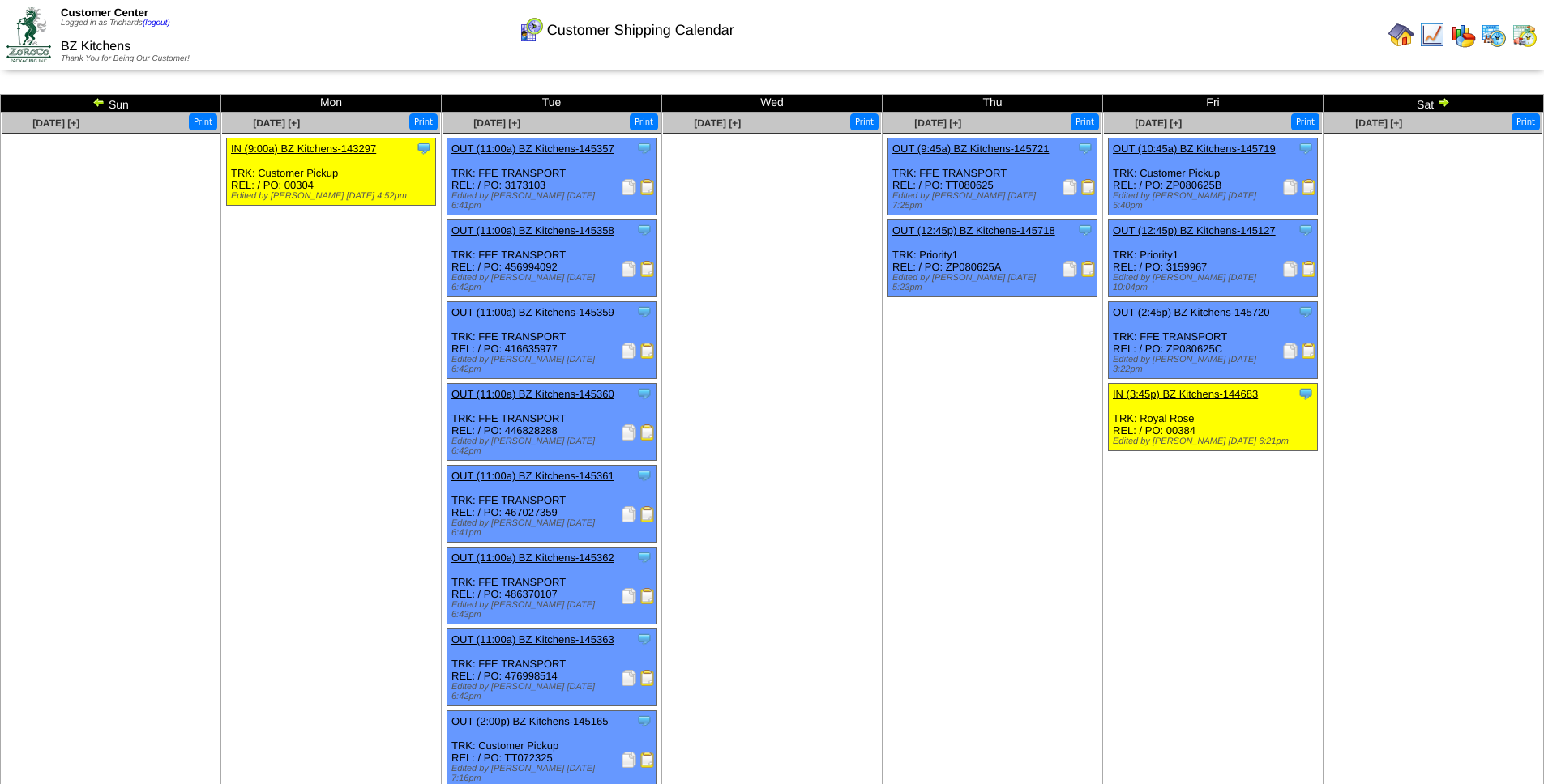
click at [628, 506] on img at bounding box center [629, 514] width 16 height 16
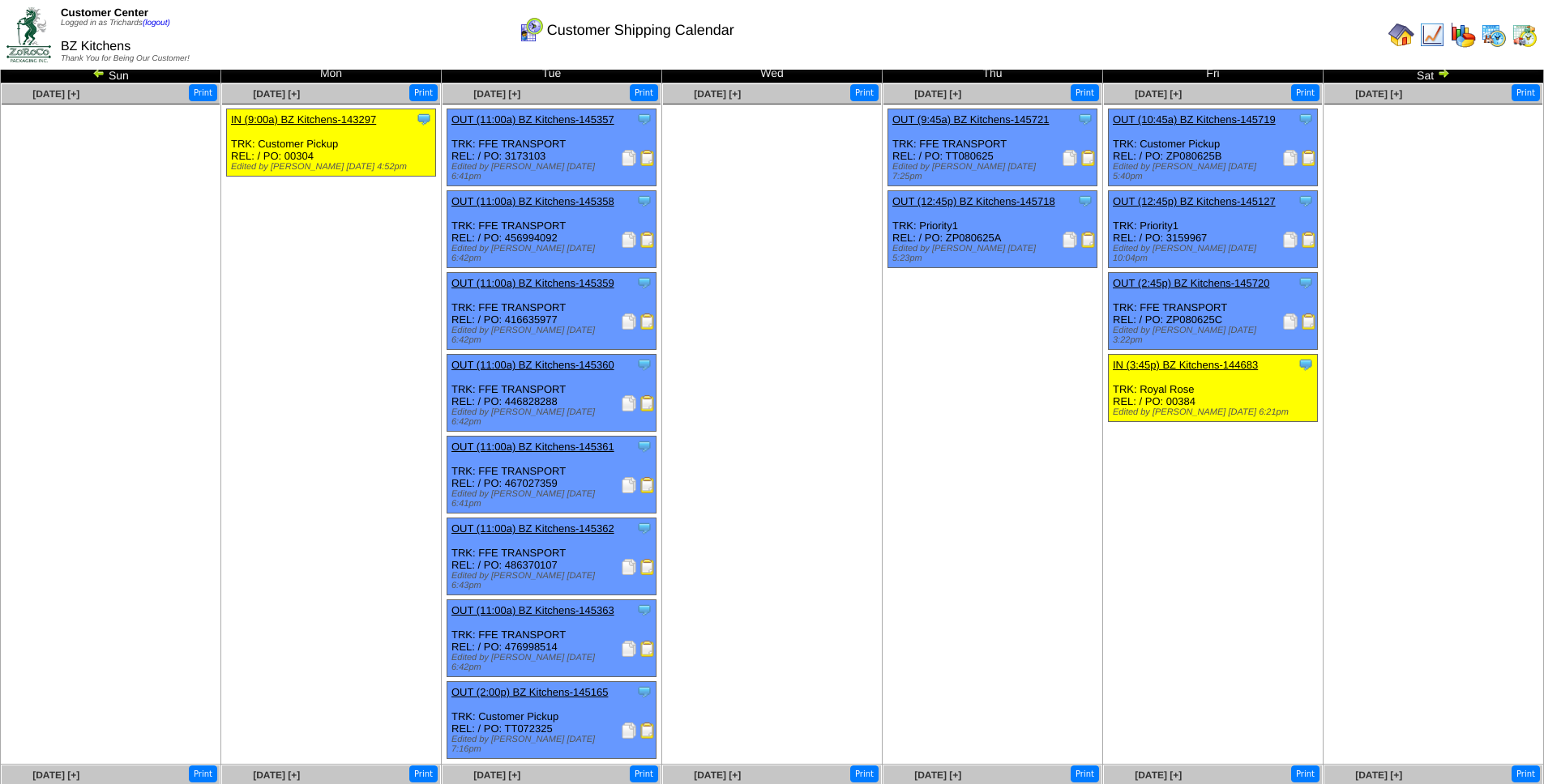
scroll to position [37, 0]
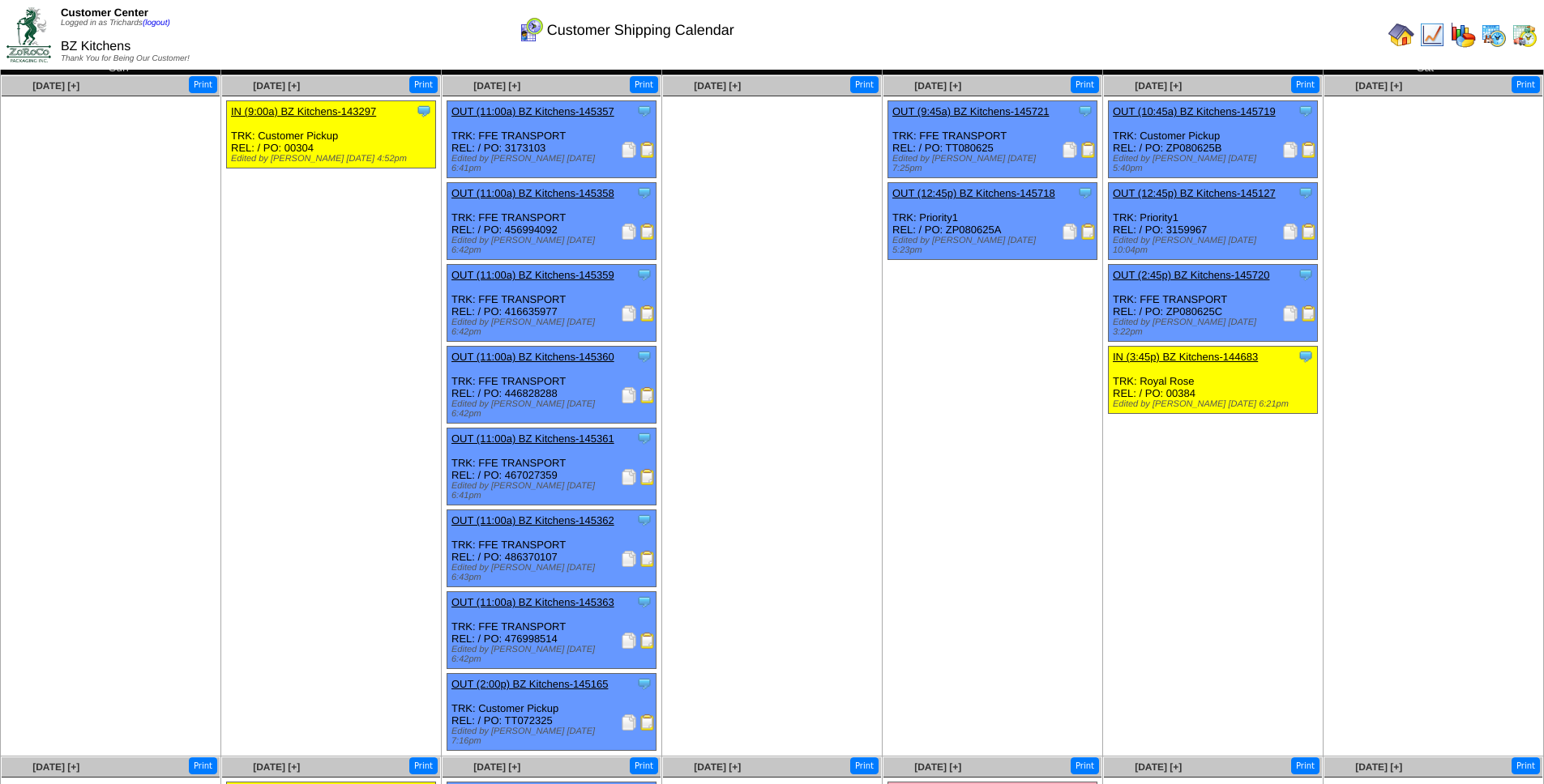
click at [628, 551] on img at bounding box center [629, 558] width 16 height 16
